Goal: Information Seeking & Learning: Learn about a topic

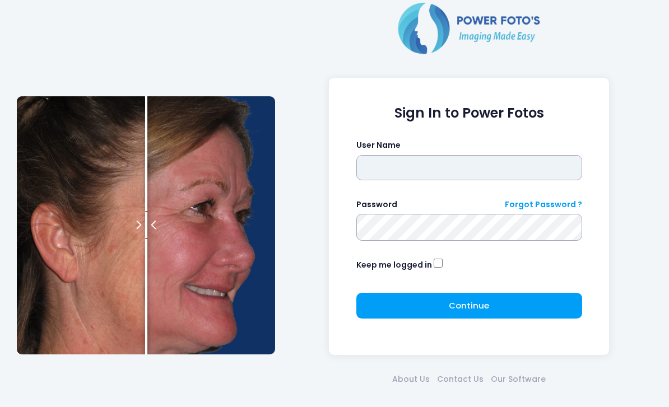
type input "*******"
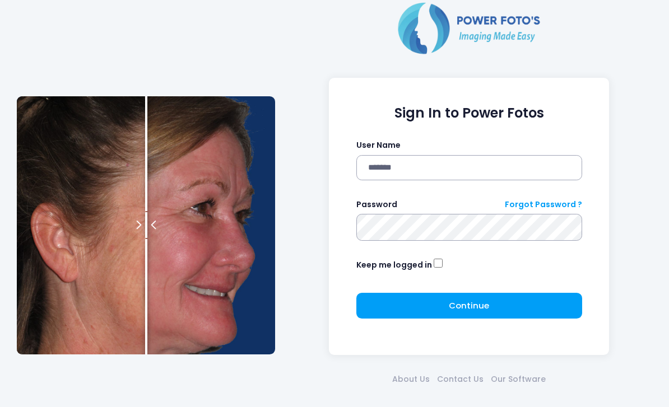
click button "submit" at bounding box center [0, 0] width 0 height 0
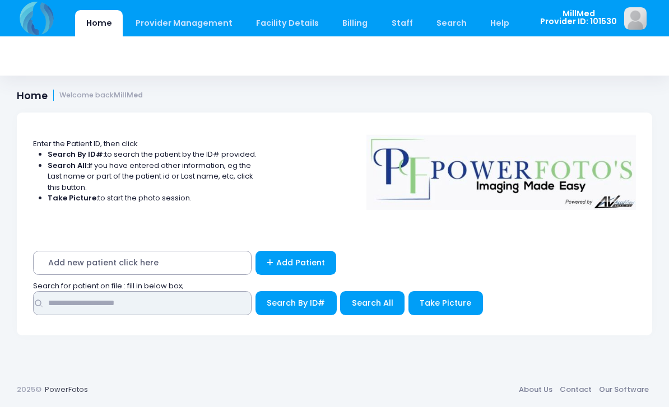
click at [76, 310] on input "text" at bounding box center [142, 303] width 218 height 24
type input "****"
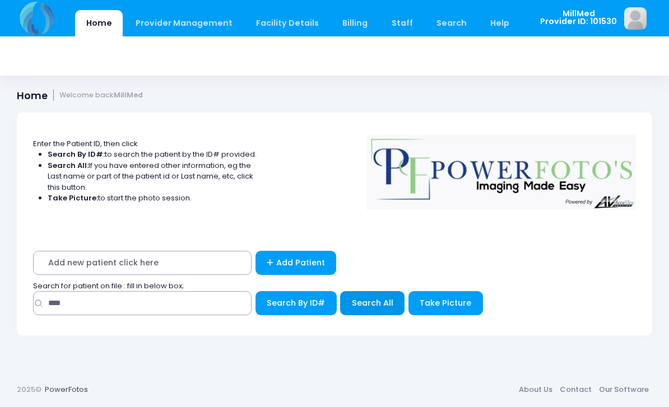
click at [370, 297] on span "Search All" at bounding box center [372, 302] width 41 height 11
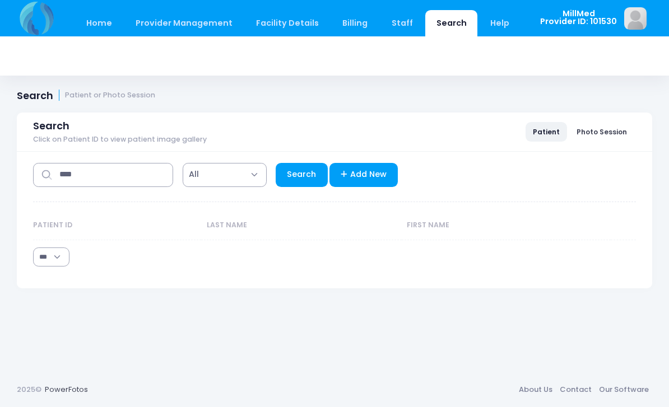
select select "***"
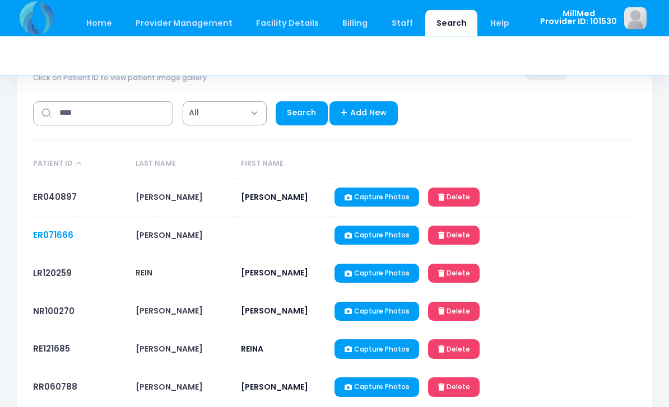
scroll to position [62, 0]
click at [36, 231] on link "ER071666" at bounding box center [53, 235] width 40 height 12
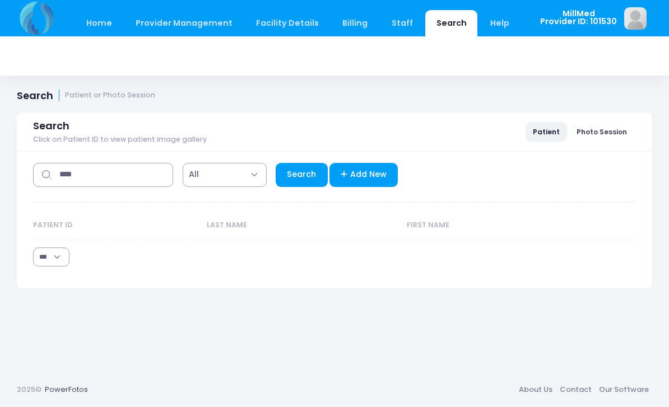
select select "***"
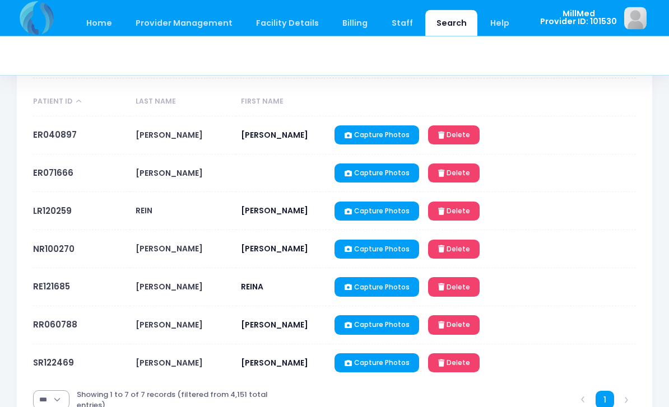
scroll to position [148, 0]
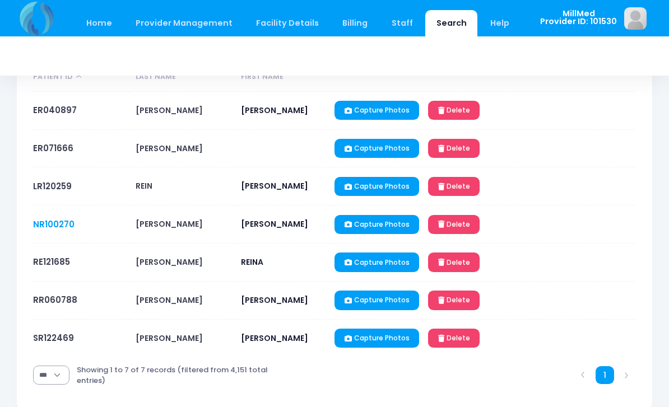
click at [52, 229] on link "NR100270" at bounding box center [53, 224] width 41 height 12
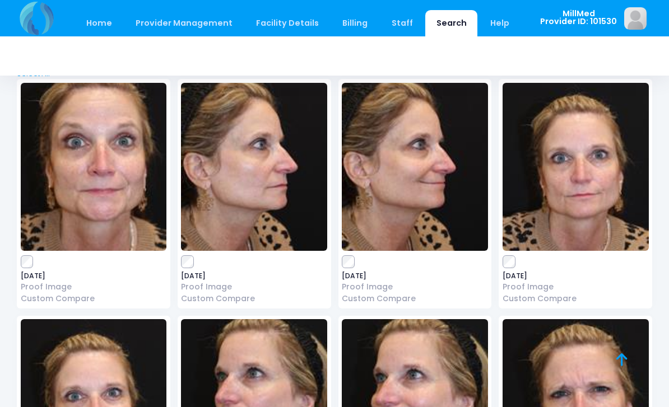
scroll to position [72, 0]
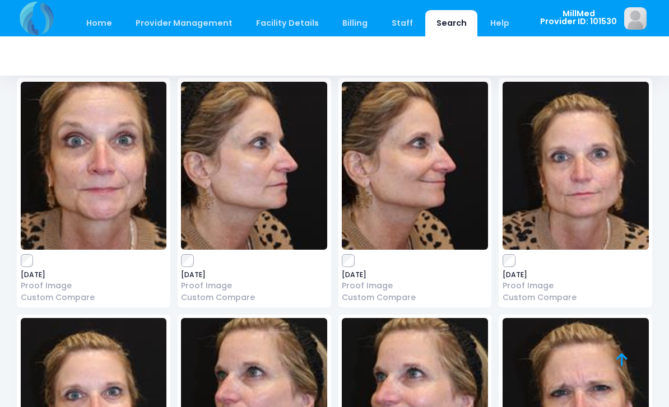
click at [226, 165] on img at bounding box center [254, 166] width 146 height 168
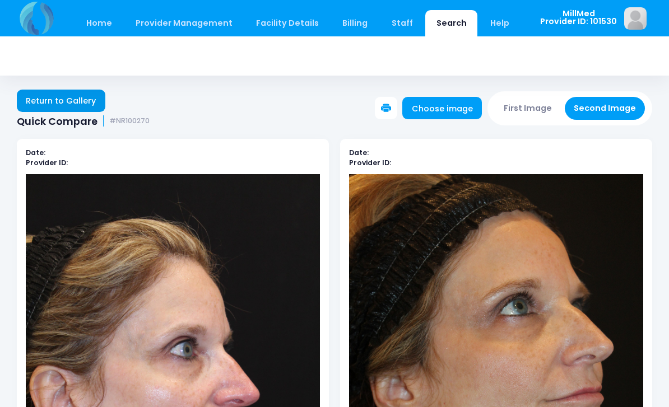
click at [55, 90] on link "Return to Gallery" at bounding box center [61, 101] width 89 height 22
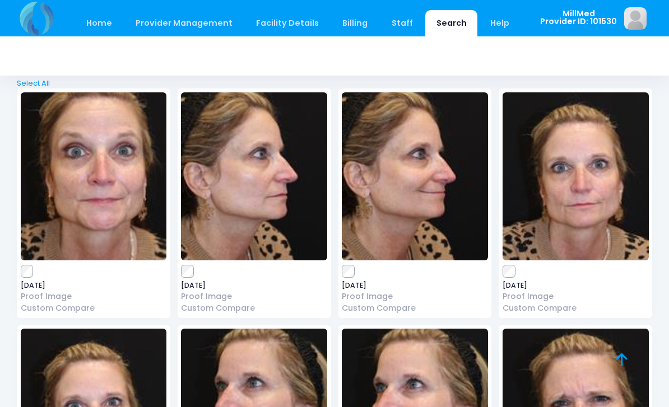
scroll to position [71, 0]
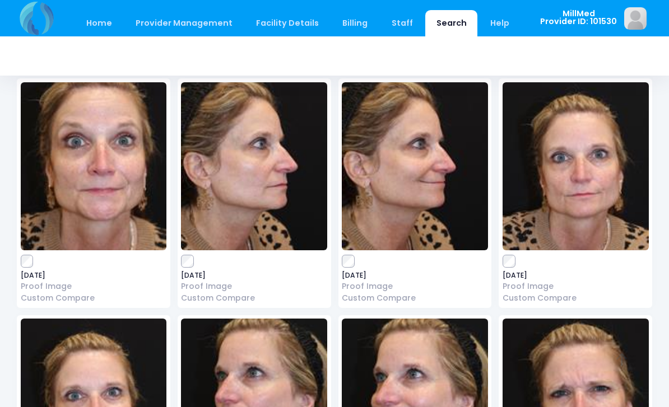
click at [606, 192] on img at bounding box center [575, 166] width 146 height 168
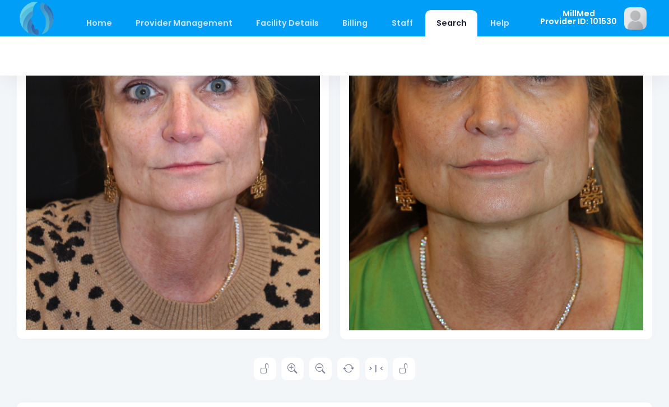
scroll to position [285, 0]
click at [288, 375] on link at bounding box center [292, 369] width 22 height 22
click at [286, 363] on link at bounding box center [292, 369] width 22 height 22
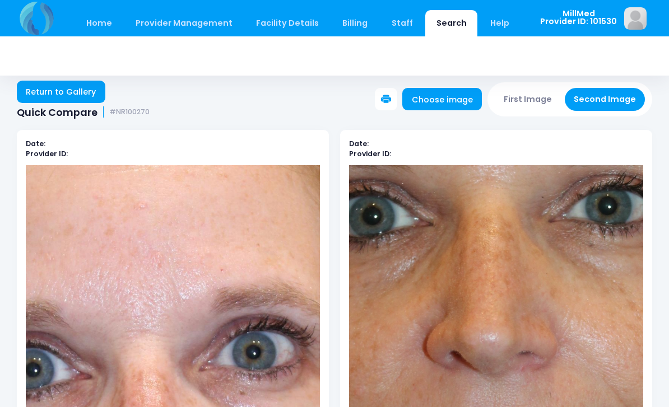
scroll to position [0, 0]
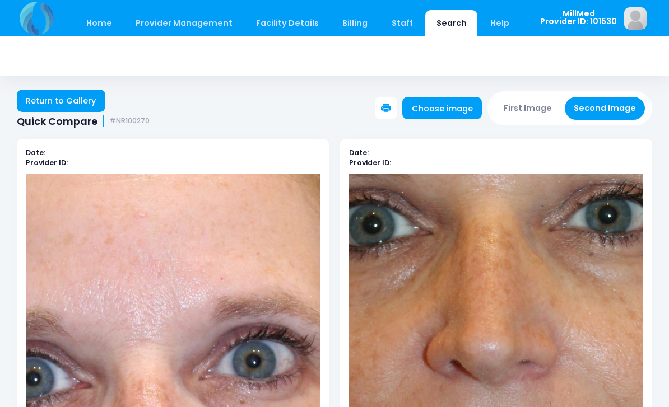
click at [63, 104] on link "Return to Gallery" at bounding box center [61, 101] width 89 height 22
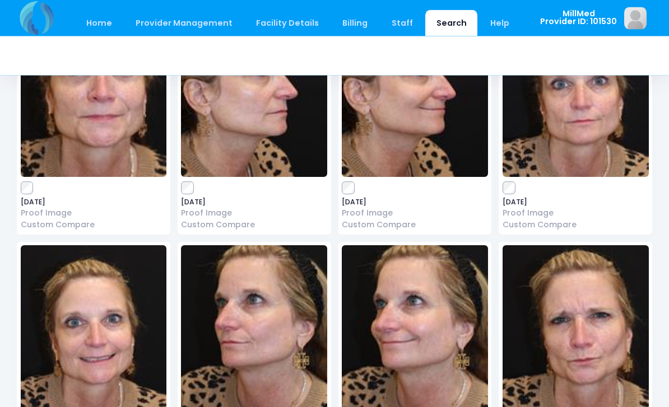
scroll to position [152, 0]
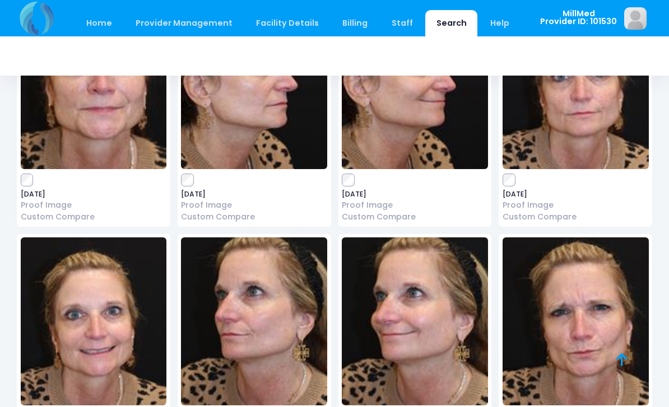
click at [584, 134] on img at bounding box center [575, 85] width 146 height 168
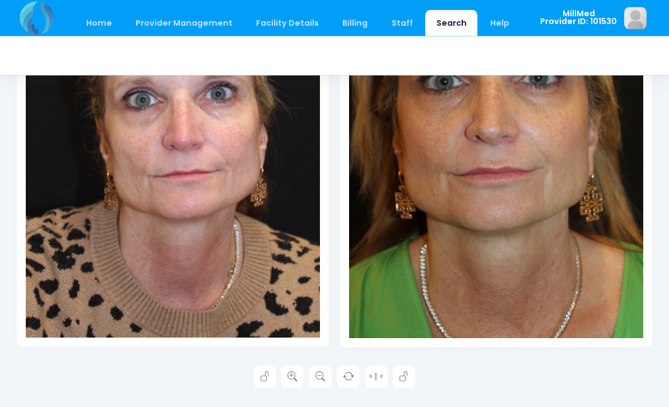
scroll to position [277, 0]
click at [288, 372] on icon at bounding box center [292, 377] width 10 height 10
click at [290, 380] on icon at bounding box center [292, 377] width 10 height 10
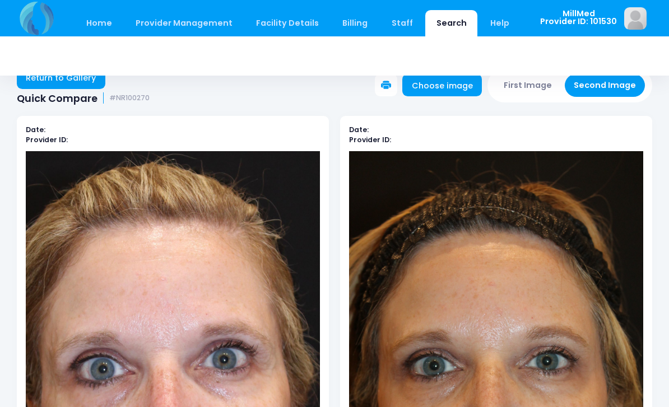
scroll to position [0, 0]
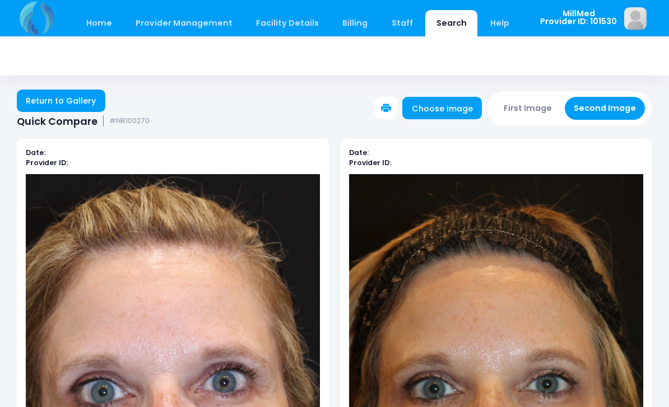
click at [60, 99] on link "Return to Gallery" at bounding box center [61, 101] width 89 height 22
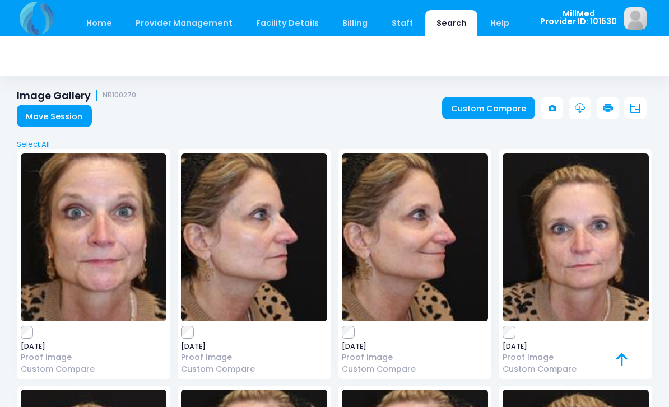
click at [402, 253] on img at bounding box center [415, 237] width 146 height 168
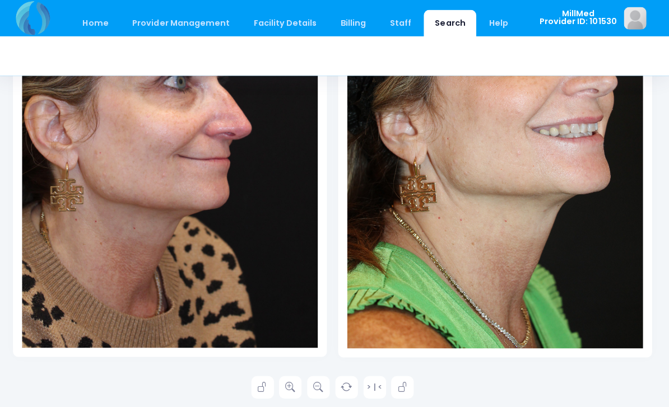
scroll to position [268, 0]
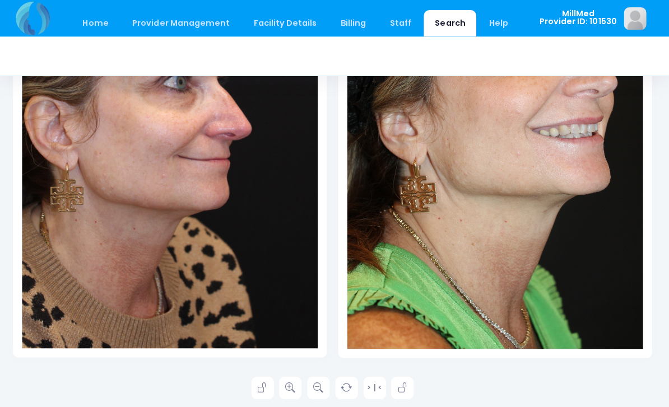
click at [286, 395] on link at bounding box center [292, 386] width 22 height 22
click at [289, 388] on icon at bounding box center [292, 386] width 10 height 10
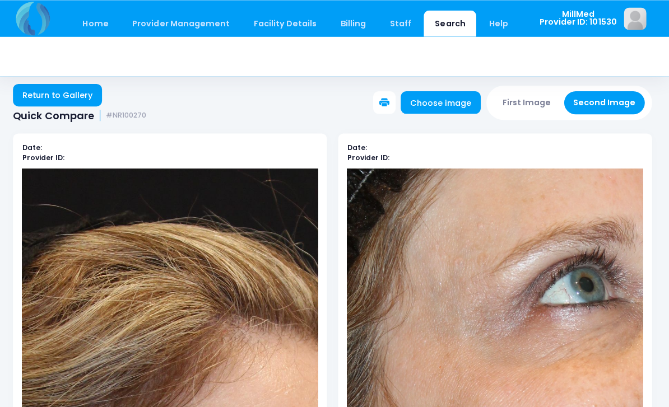
scroll to position [0, 0]
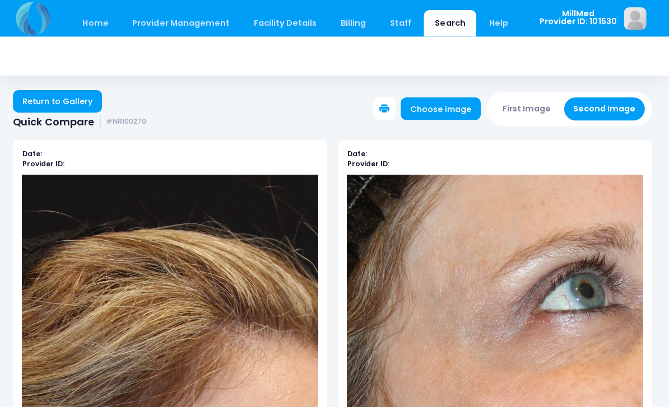
click at [55, 99] on link "Return to Gallery" at bounding box center [61, 101] width 89 height 22
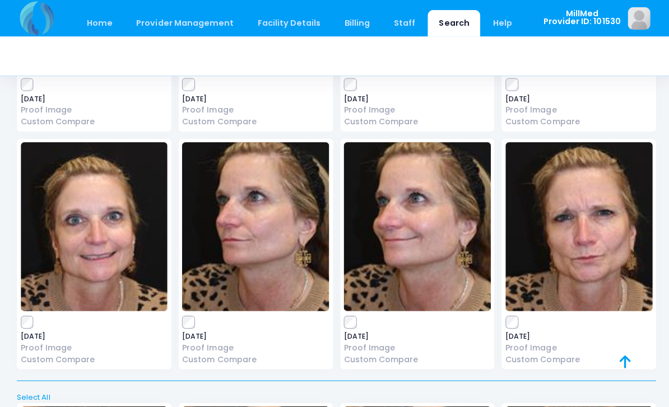
scroll to position [248, 0]
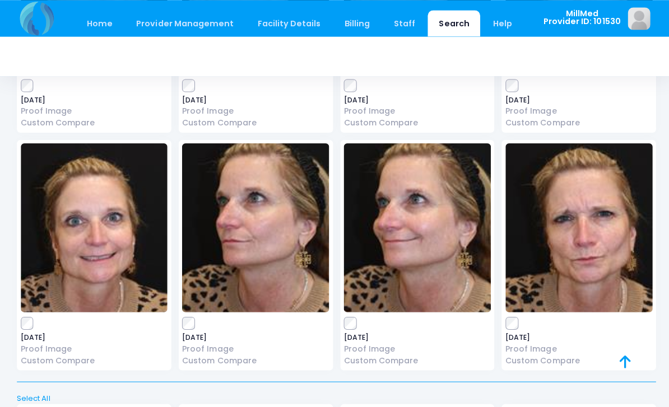
click at [402, 212] on img at bounding box center [415, 226] width 146 height 168
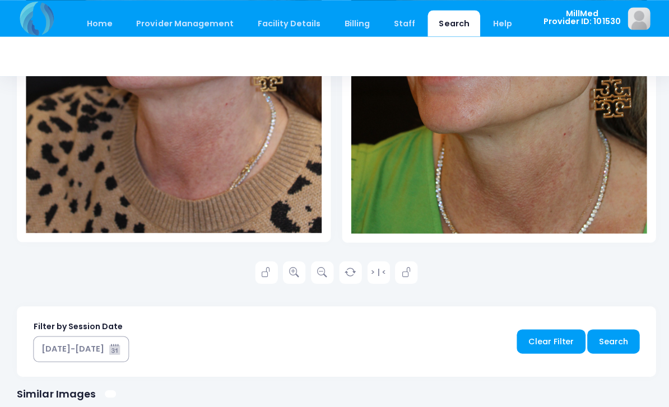
click at [290, 263] on link at bounding box center [292, 271] width 22 height 22
click at [295, 269] on icon at bounding box center [292, 271] width 10 height 10
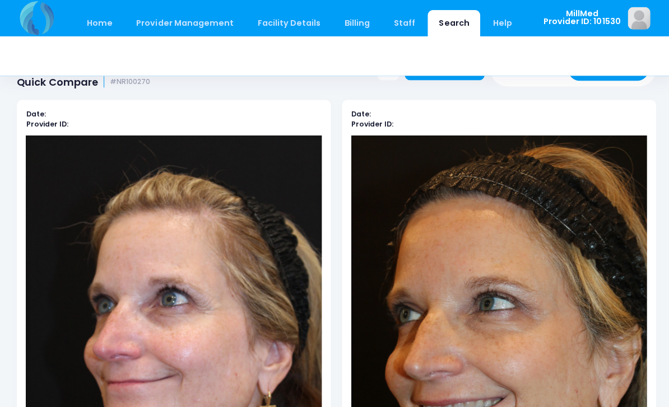
scroll to position [0, 0]
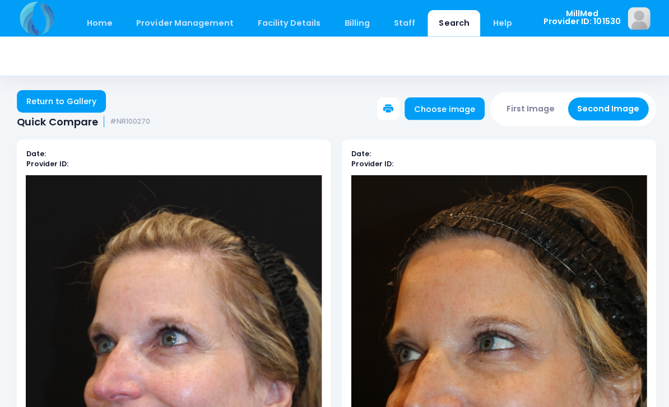
click at [77, 105] on link "Return to Gallery" at bounding box center [61, 101] width 89 height 22
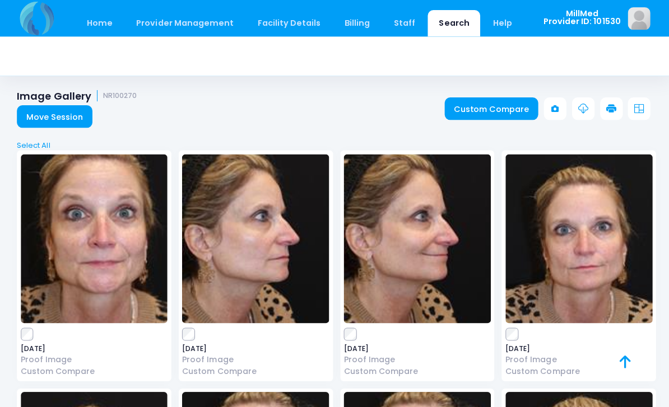
click at [78, 244] on img at bounding box center [94, 237] width 146 height 168
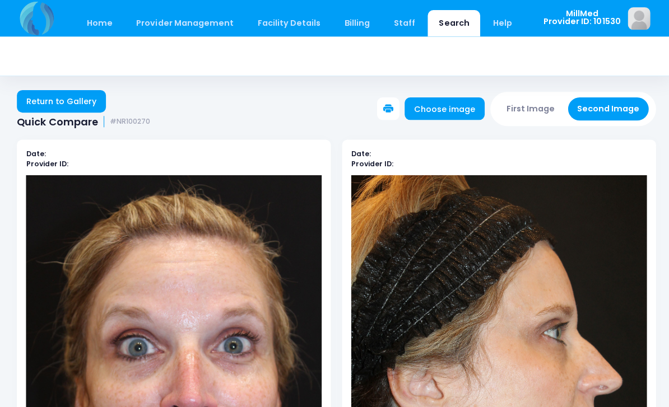
click at [68, 103] on link "Return to Gallery" at bounding box center [61, 101] width 89 height 22
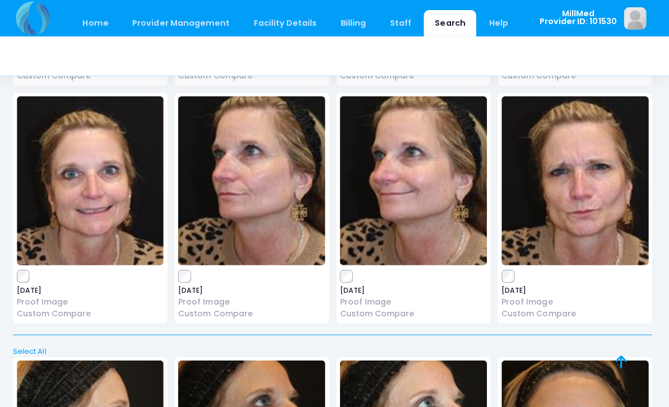
scroll to position [295, 0]
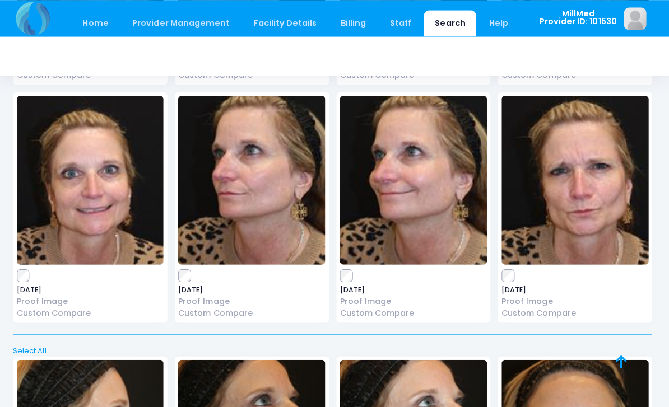
click at [572, 184] on img at bounding box center [575, 179] width 146 height 168
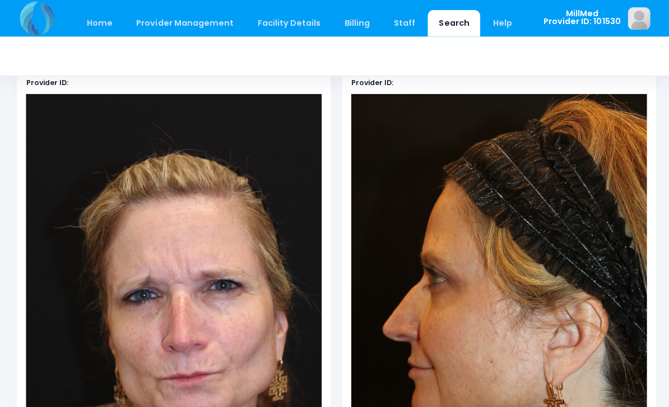
scroll to position [114, 0]
